Goal: Information Seeking & Learning: Learn about a topic

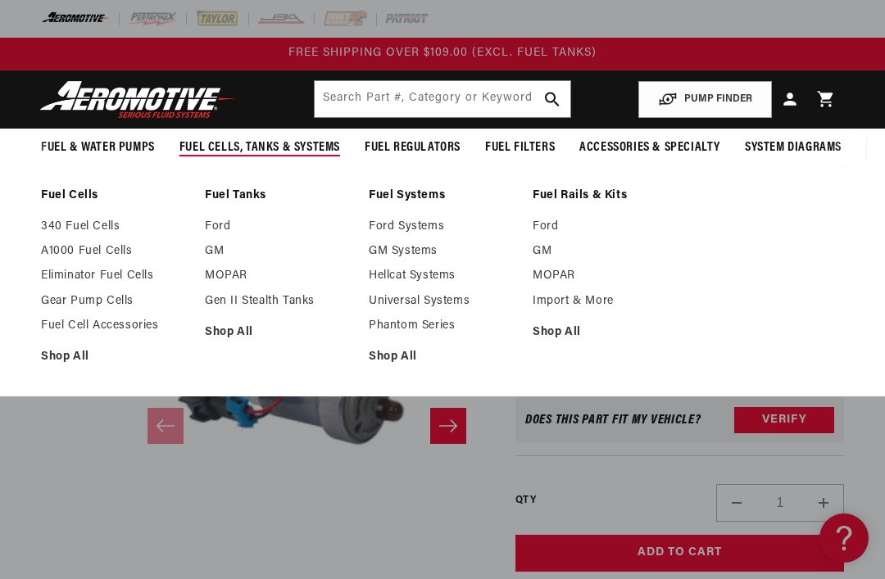
click at [206, 249] on link "GM" at bounding box center [278, 251] width 147 height 15
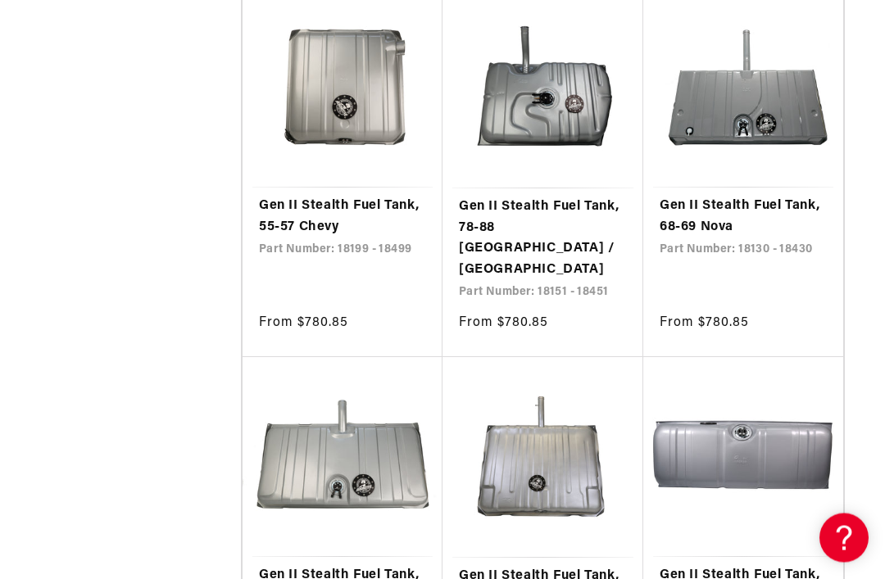
scroll to position [2202, 0]
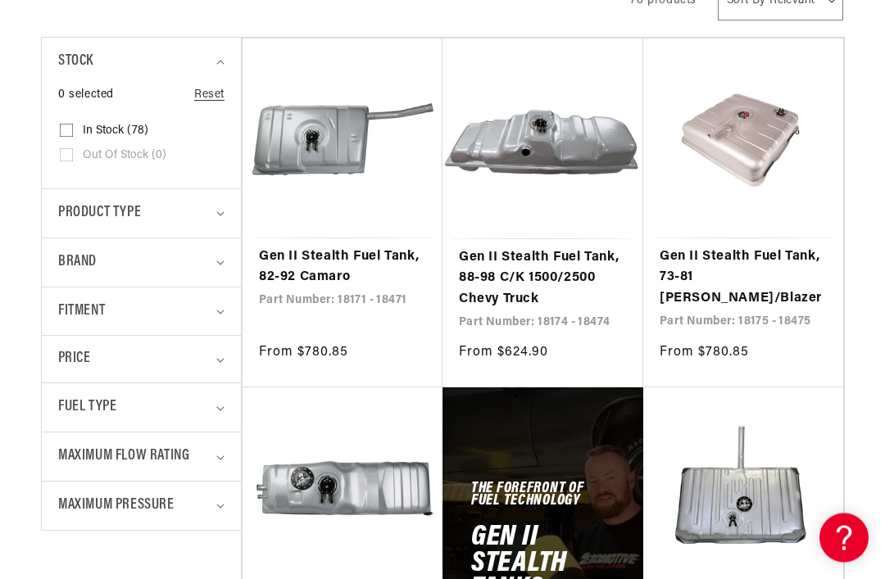
click at [78, 310] on span "Fitment" at bounding box center [81, 313] width 47 height 24
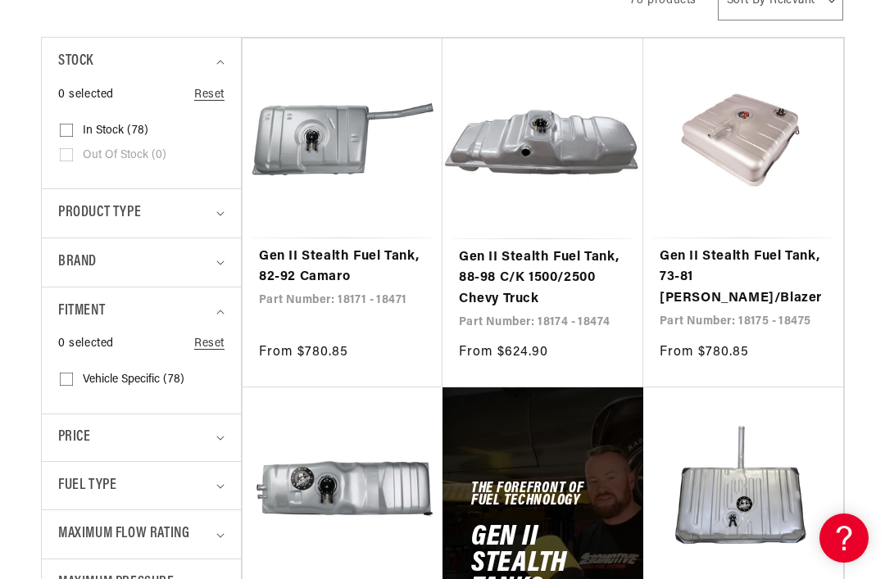
click at [73, 315] on span "Fitment" at bounding box center [81, 312] width 47 height 24
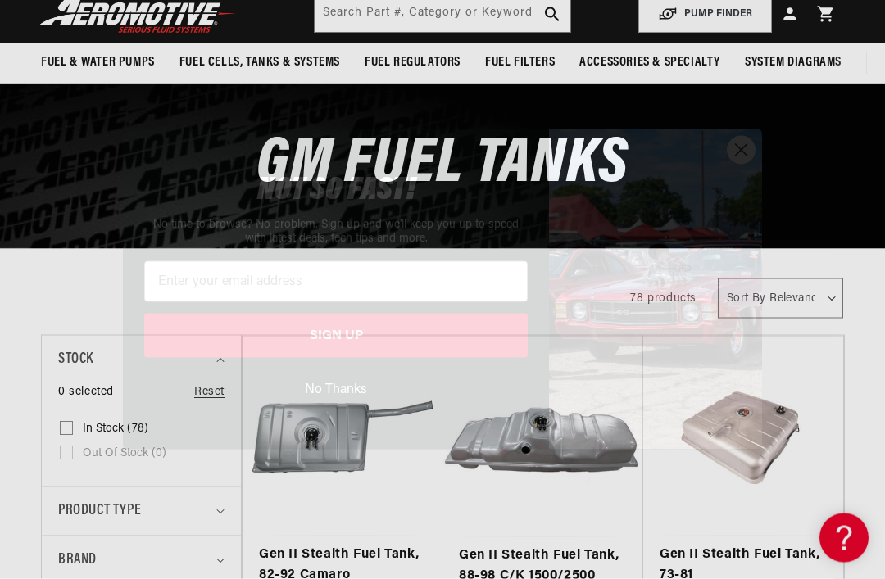
scroll to position [85, 0]
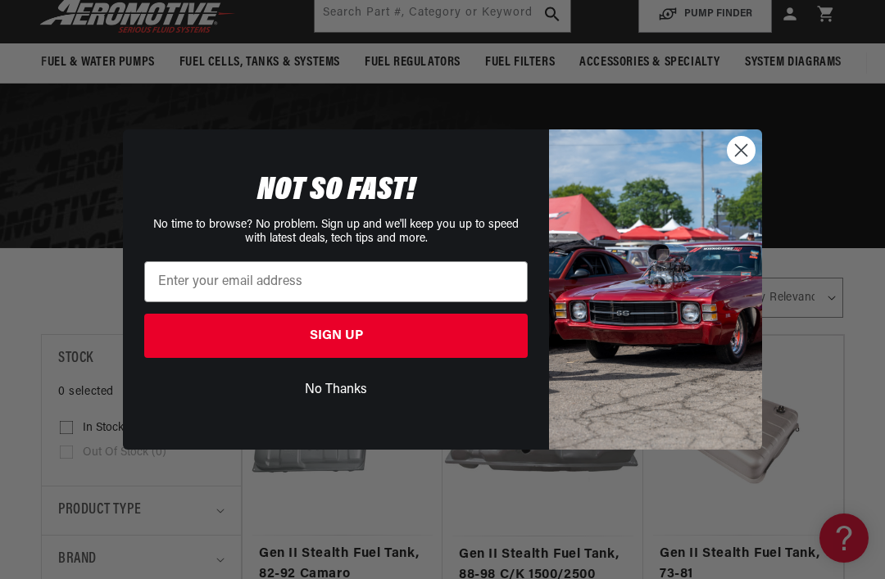
click at [748, 164] on circle "Close dialog" at bounding box center [740, 150] width 27 height 27
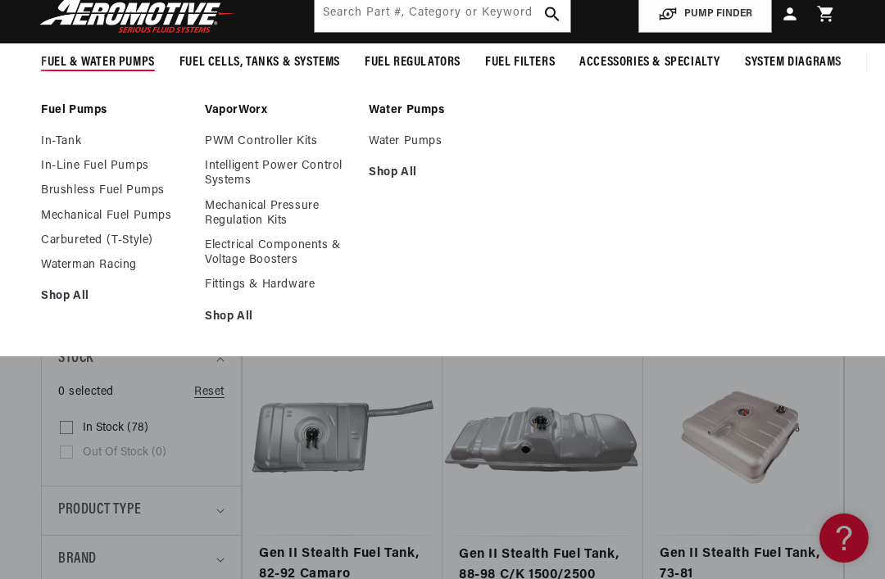
click at [52, 143] on link "In-Tank" at bounding box center [114, 141] width 147 height 15
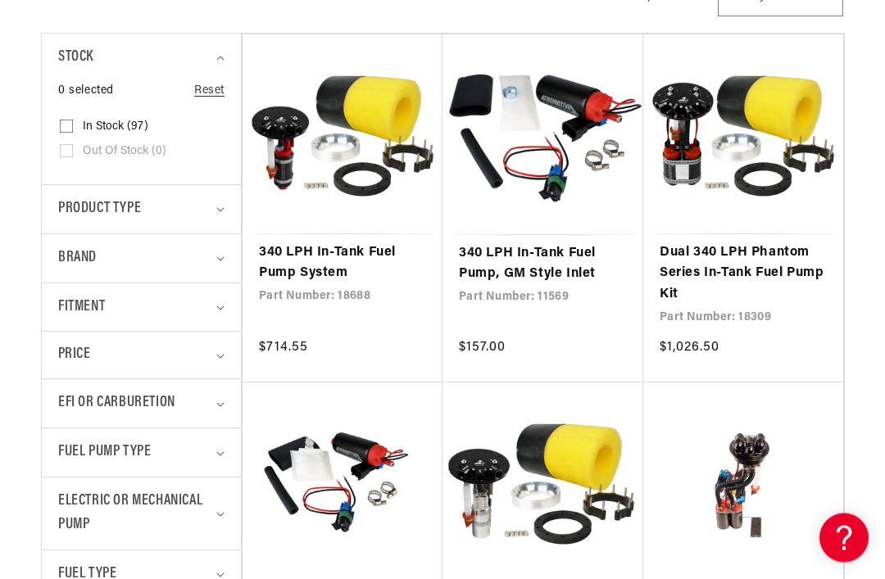
scroll to position [391, 0]
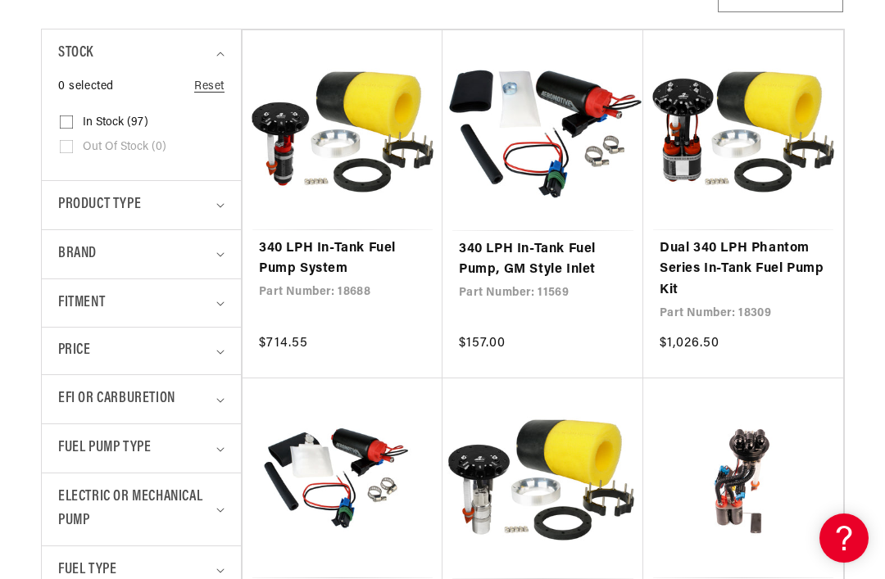
click at [68, 306] on span "Fitment" at bounding box center [81, 304] width 47 height 24
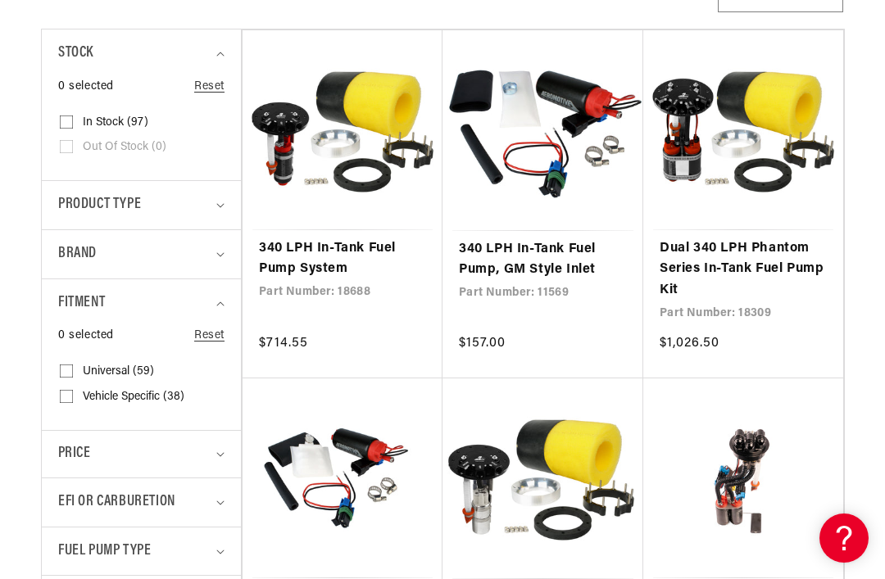
click at [60, 395] on input "Vehicle Specific (38) Vehicle Specific (38 products)" at bounding box center [66, 399] width 13 height 13
checkbox input "true"
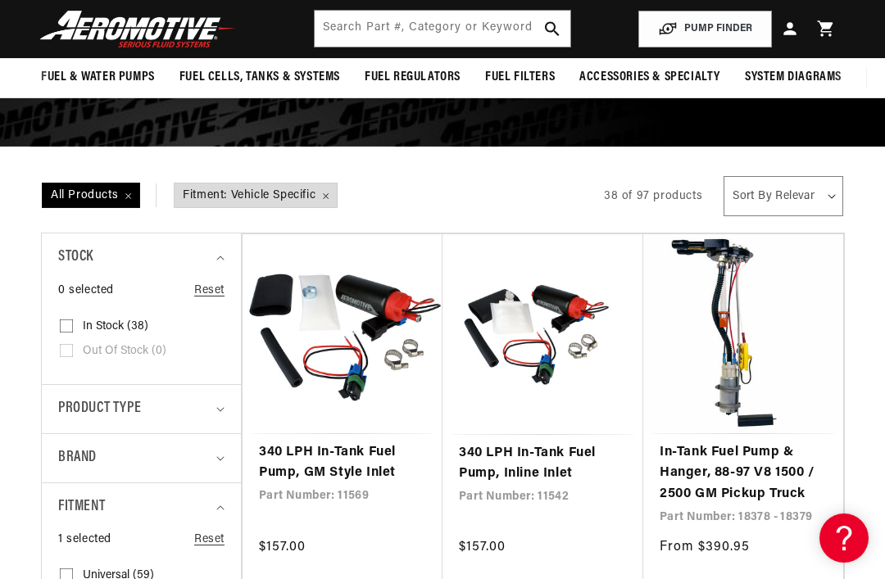
scroll to position [177, 0]
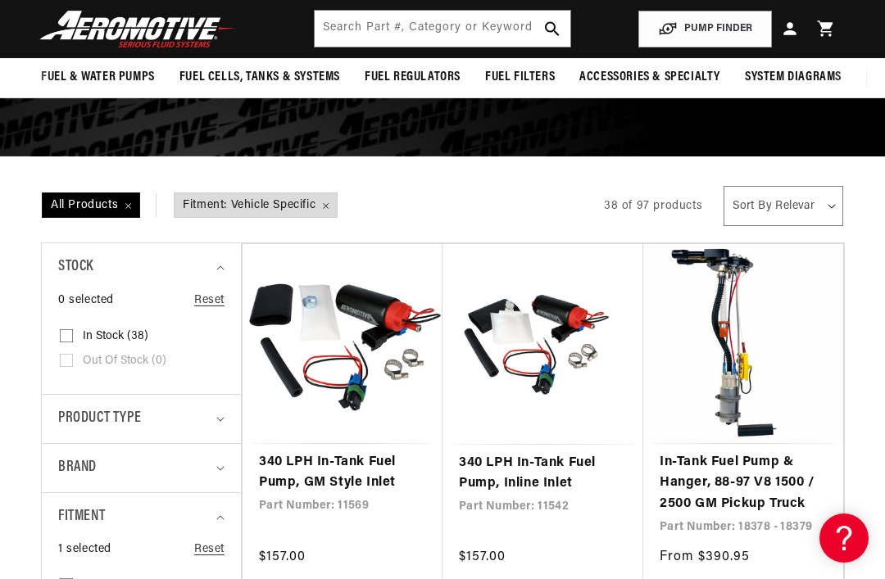
click at [75, 37] on img at bounding box center [137, 29] width 205 height 38
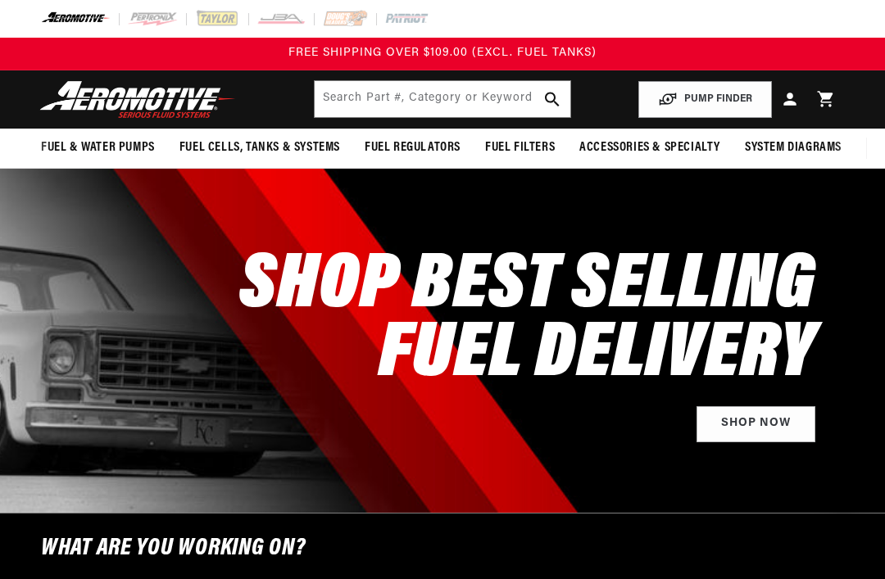
click at [729, 98] on button "PUMP FINDER" at bounding box center [705, 99] width 134 height 37
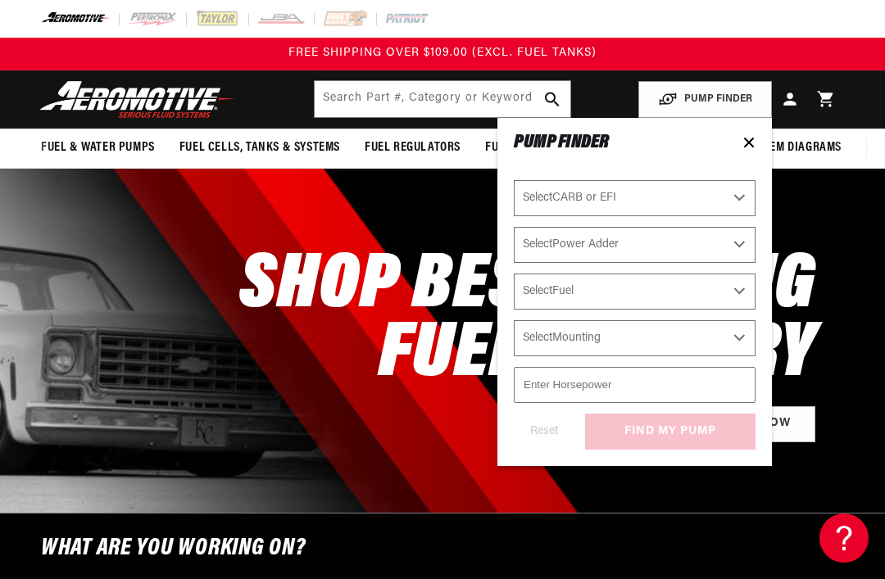
click at [719, 189] on select "Select CARB or EFI [GEOGRAPHIC_DATA] Fuel Injected" at bounding box center [635, 198] width 242 height 36
select select "Fuel-Injected"
click at [728, 245] on select "Select Power Adder No - Naturally Aspirated Yes - Forced Induction" at bounding box center [635, 245] width 242 height 36
select select "Yes-Forced-Induction"
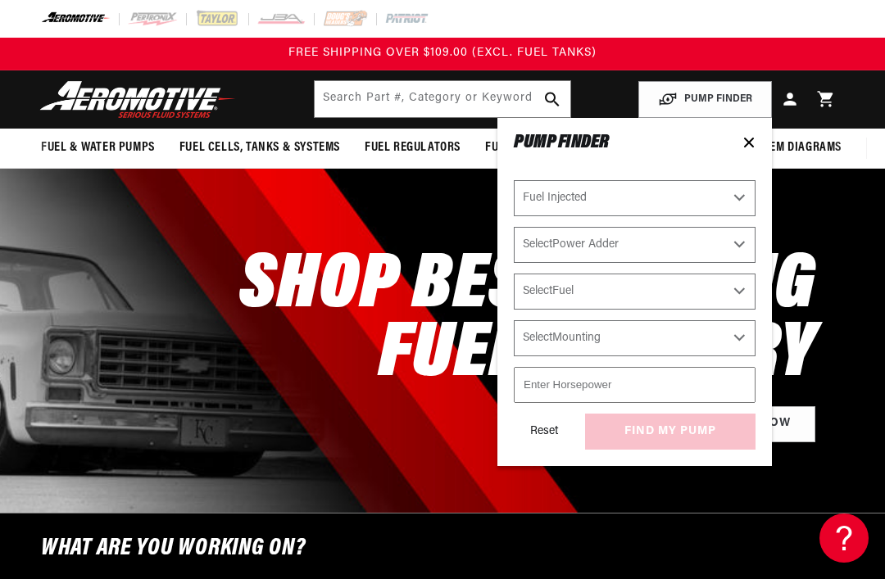
select select "Yes-Forced-Induction"
click at [723, 292] on select "Select Fuel E85 Gas" at bounding box center [635, 292] width 242 height 36
select select "Gas"
click at [700, 346] on select "Select Mounting External In-Tank" at bounding box center [635, 338] width 242 height 36
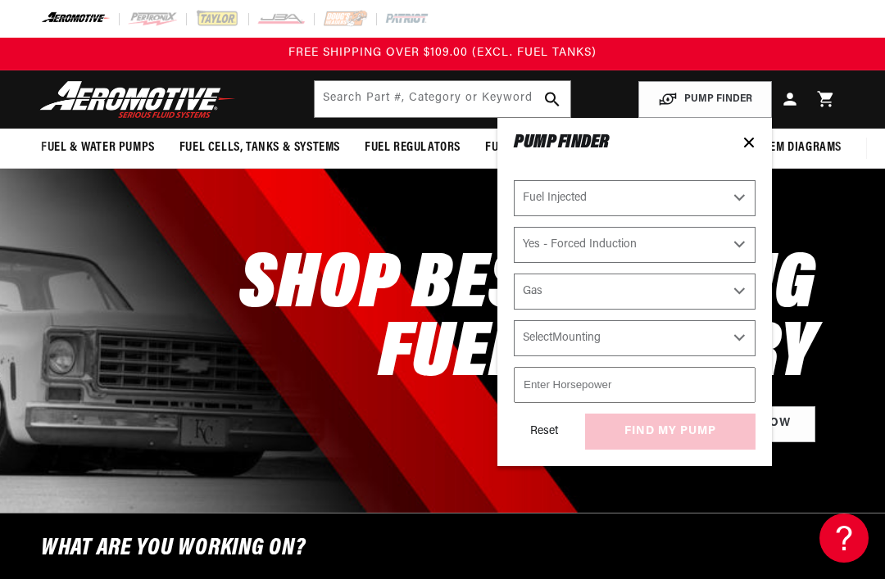
select select "In-Tank"
click at [679, 387] on input "number" at bounding box center [635, 385] width 242 height 36
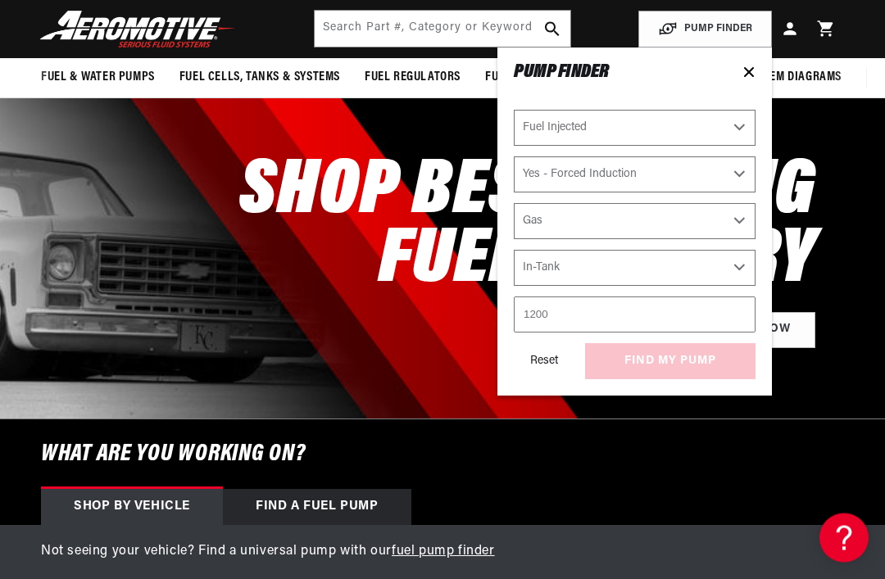
type input "1200"
click at [695, 369] on div "Reset find my pump" at bounding box center [635, 361] width 242 height 36
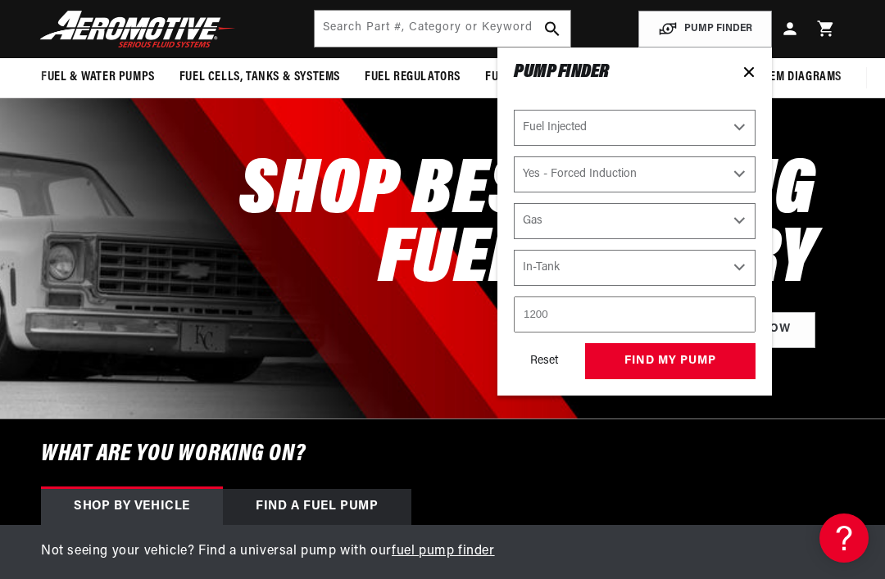
click at [709, 369] on button "find my pump" at bounding box center [670, 361] width 170 height 37
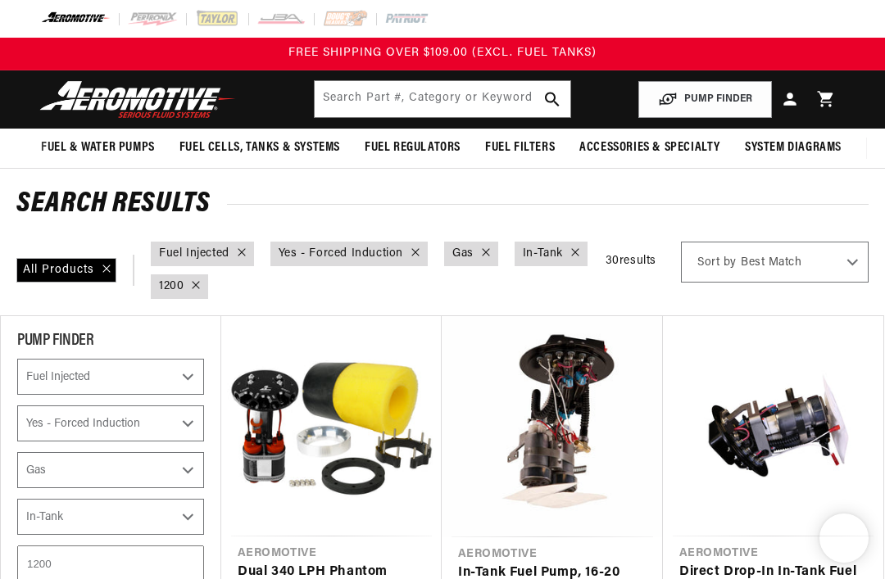
select select "Fuel-Injected"
select select "Yes-Forced-Induction"
select select "Gas"
select select "In-Tank"
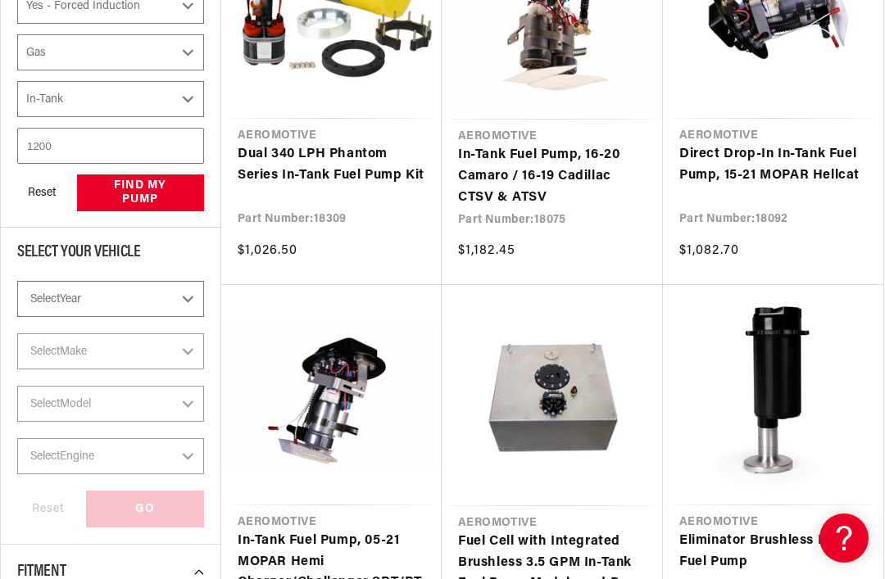
scroll to position [434, 0]
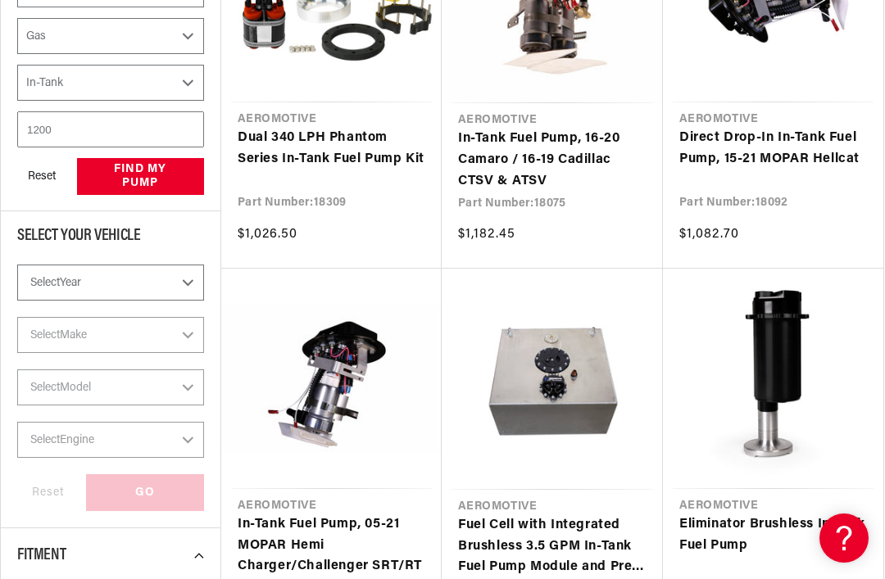
click at [54, 295] on select "Select Year [DATE] 2022 2021 2020 2019 2018 2017 2016 2015 2014 2013 2012 2011 …" at bounding box center [110, 283] width 187 height 36
select select "1998"
select select "Year"
select select "CarbOrEFI"
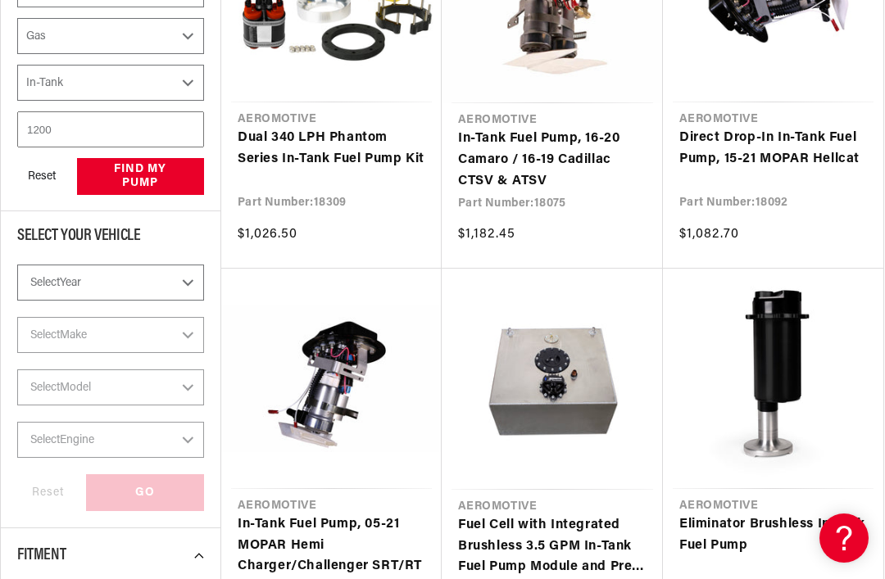
select select "PowerAdder"
select select "Fuel"
select select "Mounting"
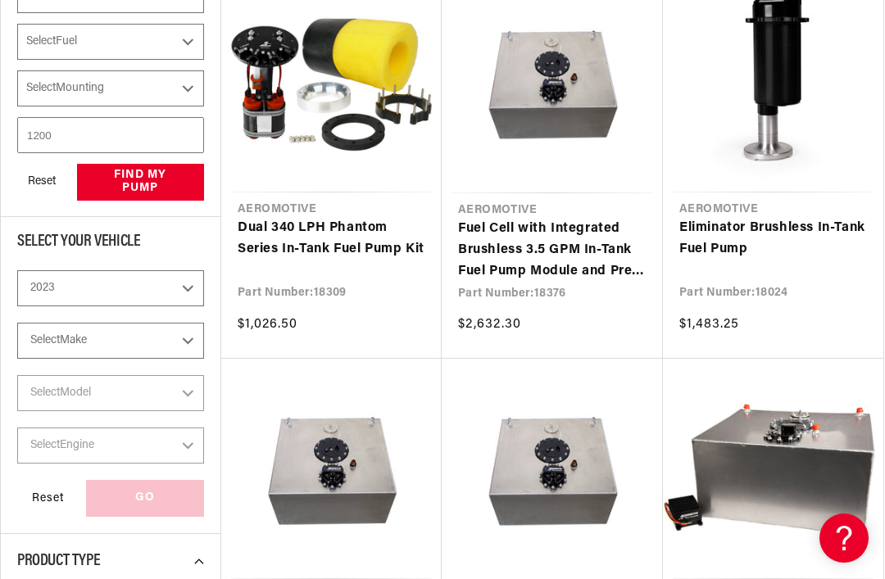
select select "Fuel-Injected"
select select "Yes-Forced-Induction"
select select "Gas"
select select "In-Tank"
select select "1998"
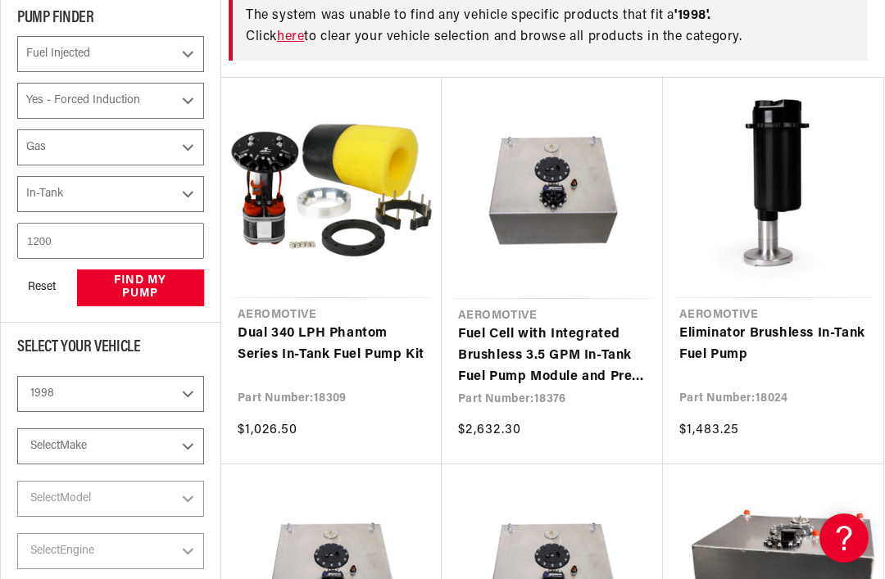
checkbox input "true"
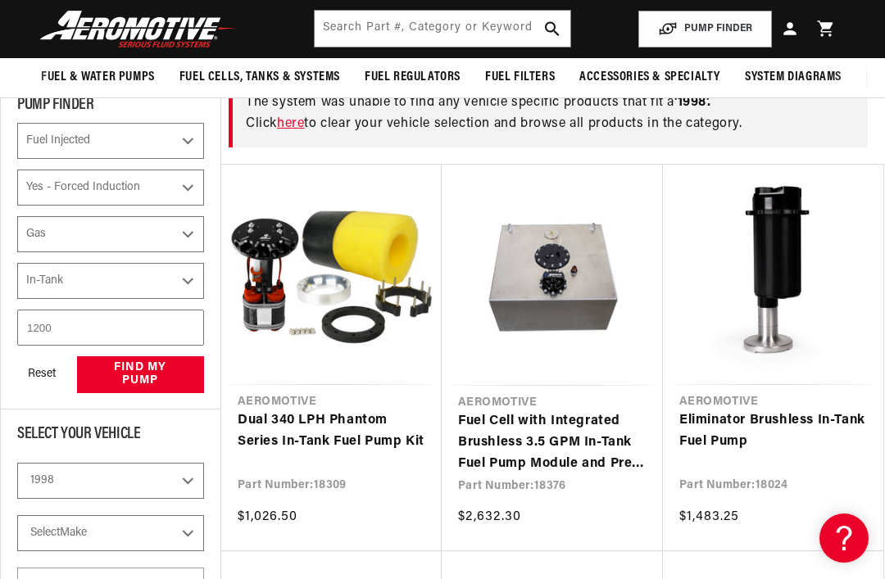
click at [46, 528] on select "Select Make Acura Buick Chevrolet Eagle Ford GMC Honda Hyundai Jeep Lexus [GEOG…" at bounding box center [110, 533] width 187 height 36
select select "Chevrolet"
select select "Make"
select select "CarbOrEFI"
select select "PowerAdder"
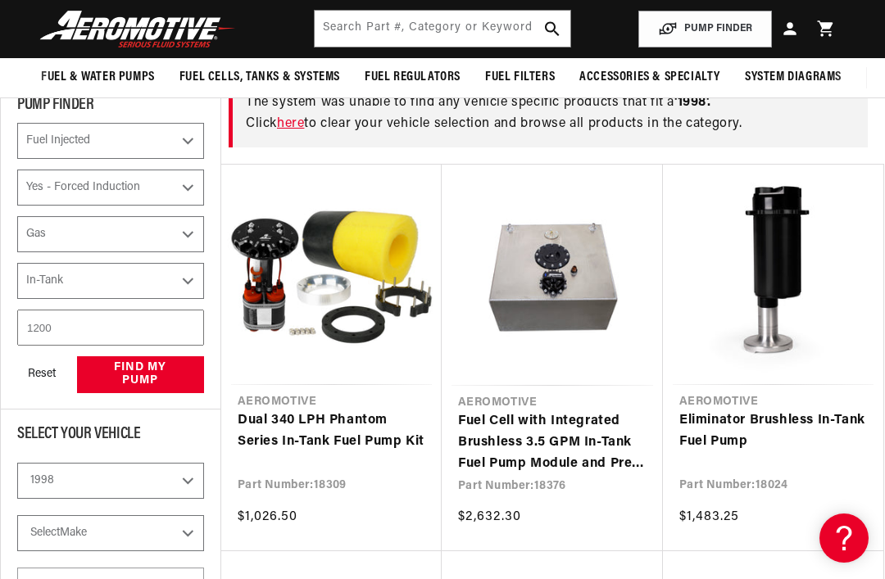
select select "Fuel"
select select "Mounting"
select select "Chevrolet"
select select "Fuel-Injected"
select select "Yes-Forced-Induction"
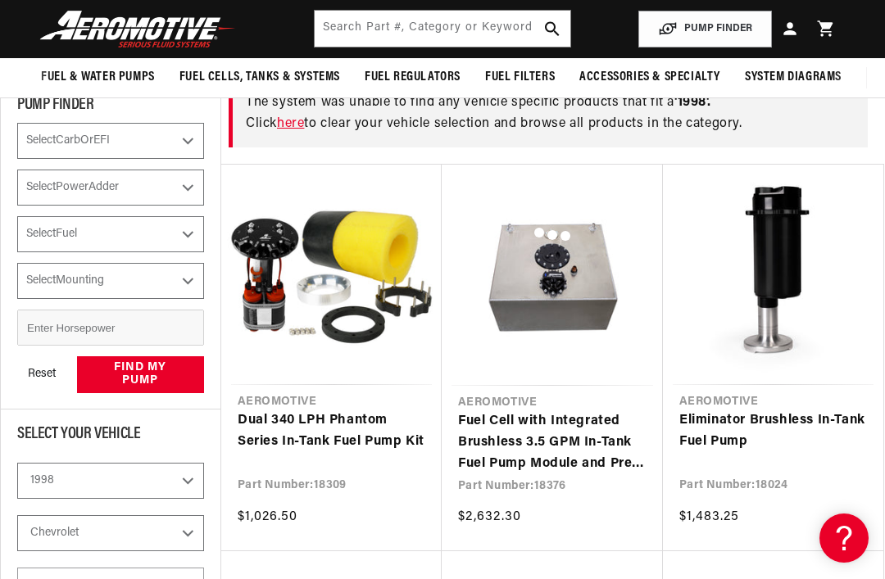
select select "Gas"
select select "In-Tank"
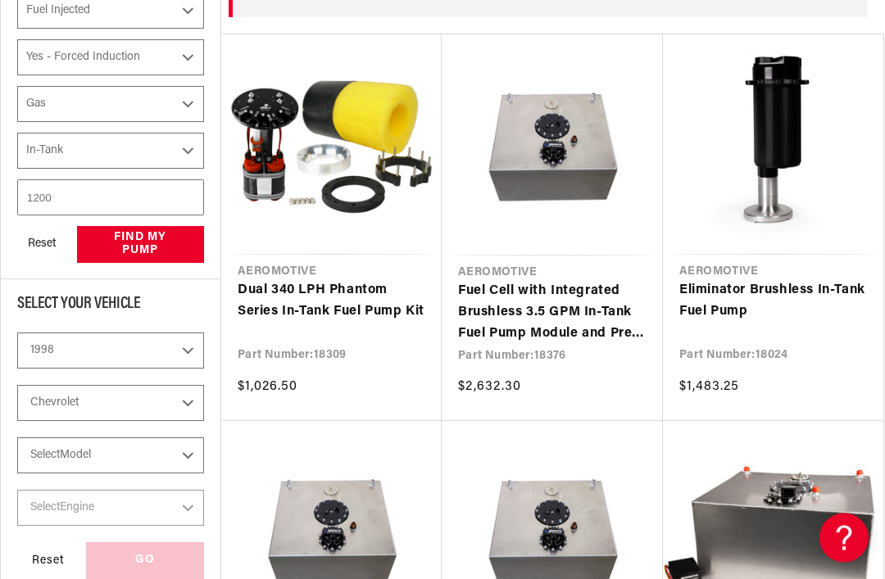
click at [43, 454] on select "Select Model C1500 C2500 [GEOGRAPHIC_DATA] K1500 K2500" at bounding box center [110, 456] width 187 height 36
select select "K1500"
select select "Model"
select select "CarbOrEFI"
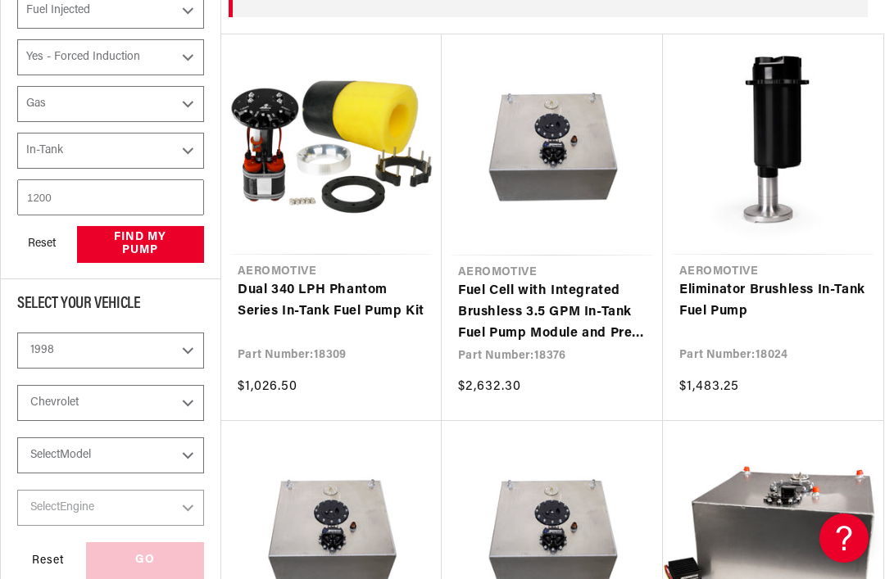
select select "PowerAdder"
select select "Fuel"
select select "Mounting"
select select "K1500"
select select "Fuel-Injected"
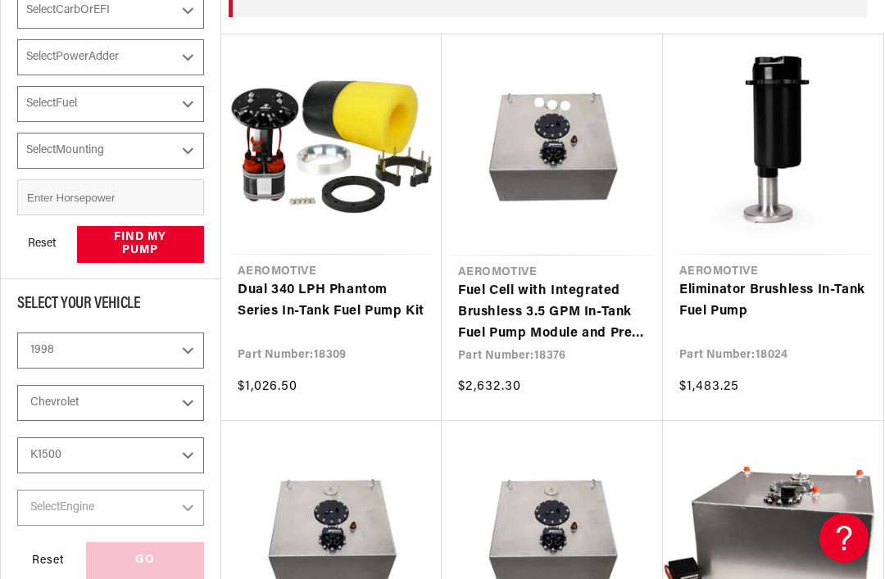
select select "Yes-Forced-Induction"
select select "Gas"
select select "In-Tank"
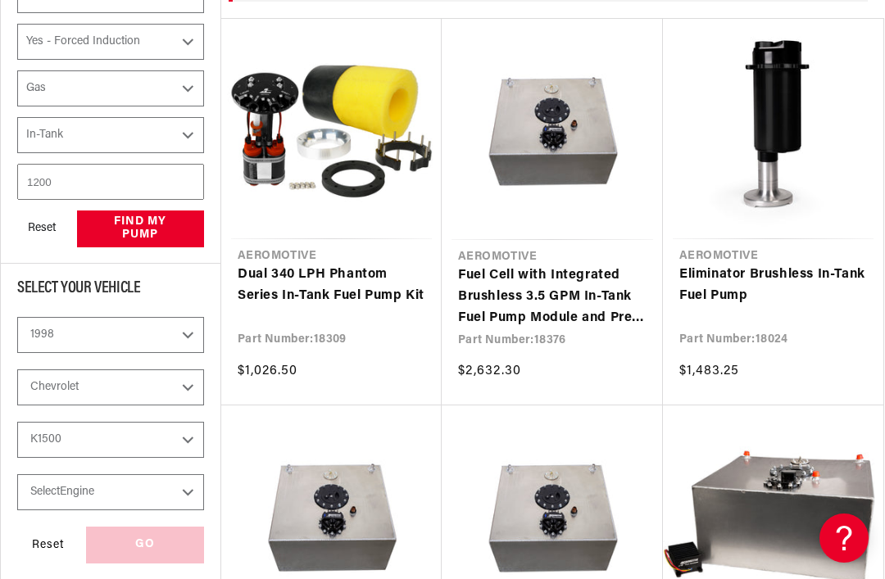
scroll to position [394, 0]
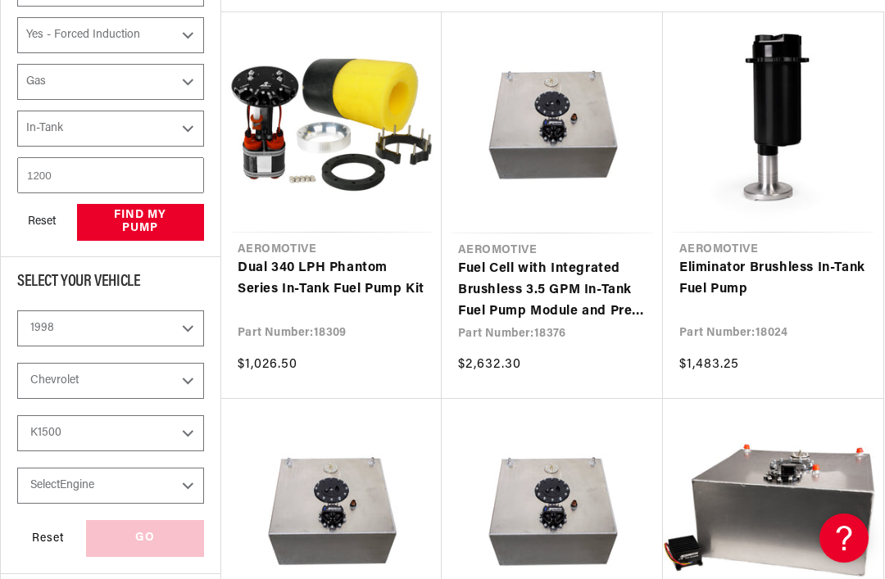
click at [67, 490] on select "Select Engine 4.3L 5.0L 5.7L" at bounding box center [110, 486] width 187 height 36
select select "5.7L"
select select "Engine"
select select "CarbOrEFI"
select select "PowerAdder"
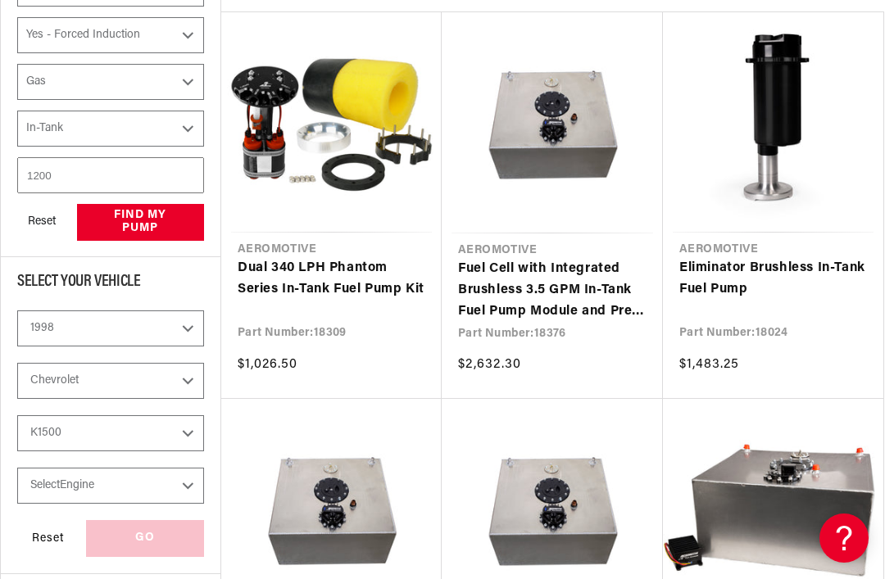
select select "Fuel"
select select "Mounting"
select select "5.7L"
select select "Fuel-Injected"
select select "Yes-Forced-Induction"
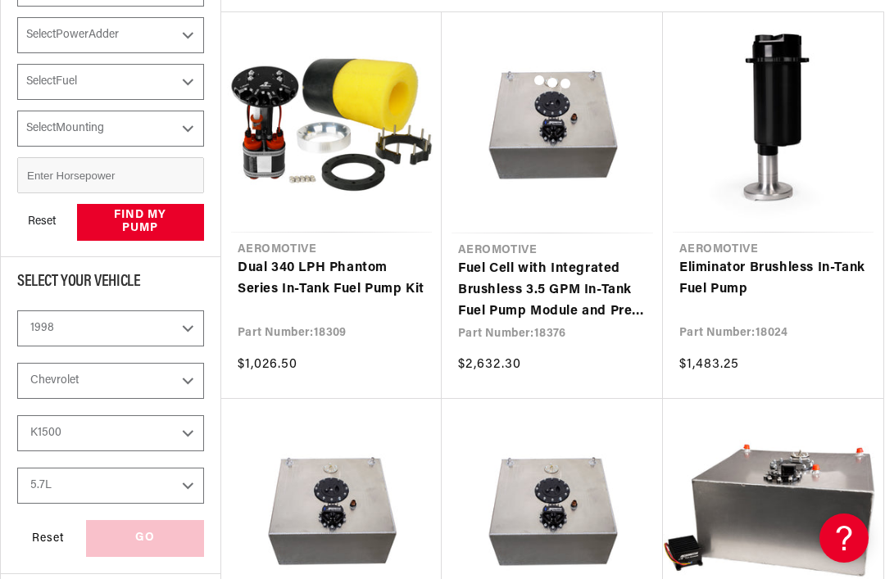
select select "Gas"
select select "In-Tank"
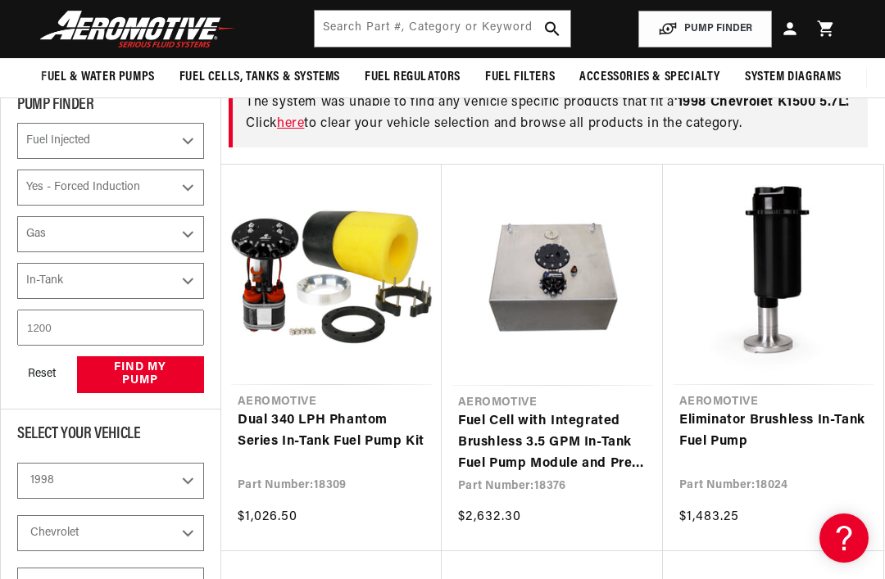
scroll to position [342, 0]
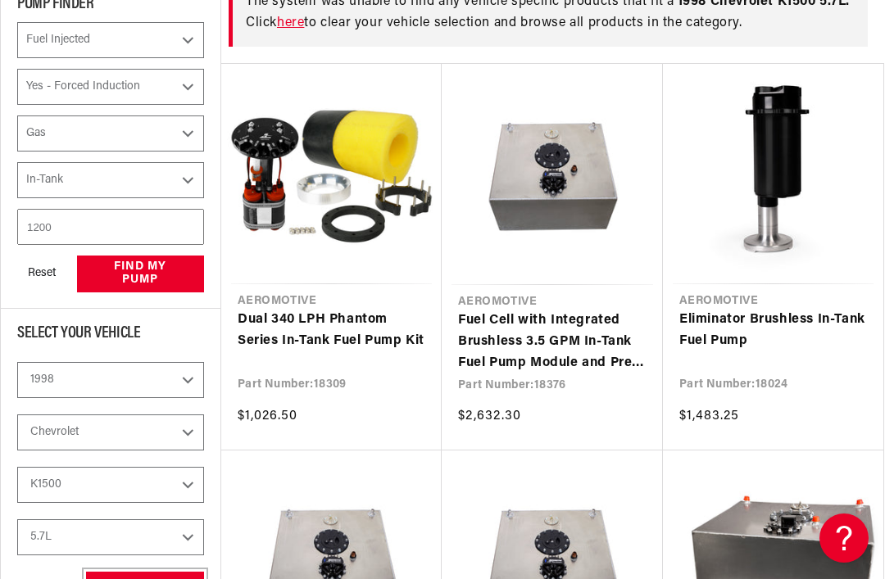
click at [113, 578] on div "GO" at bounding box center [145, 590] width 118 height 37
select select "CarbOrEFI"
select select "PowerAdder"
select select "Fuel"
select select "Mounting"
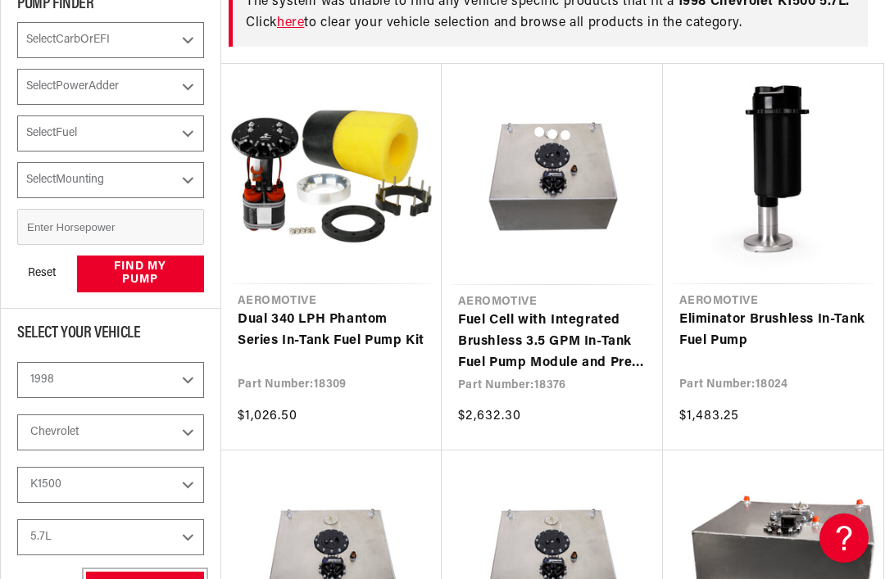
select select "Fuel-Injected"
select select "Yes-Forced-Induction"
select select "Gas"
select select "In-Tank"
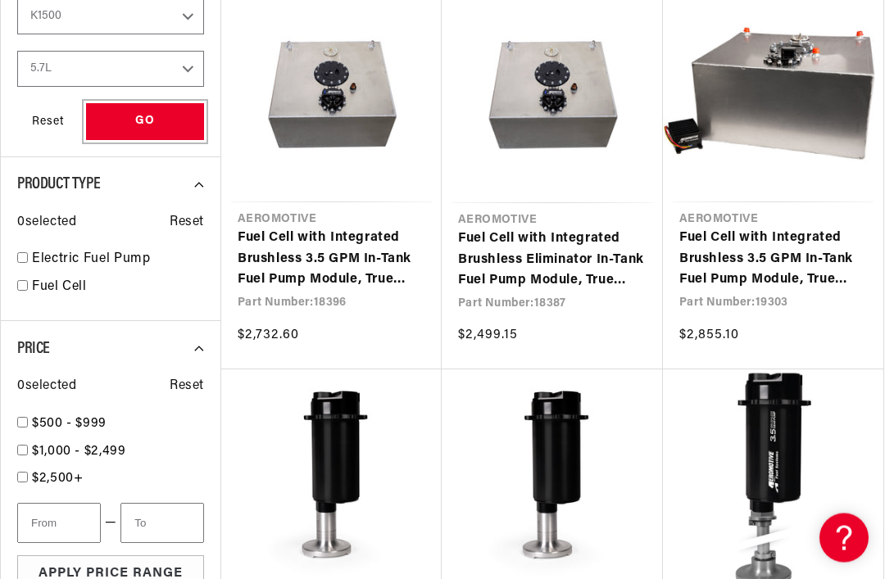
scroll to position [812, 0]
